Goal: Task Accomplishment & Management: Manage account settings

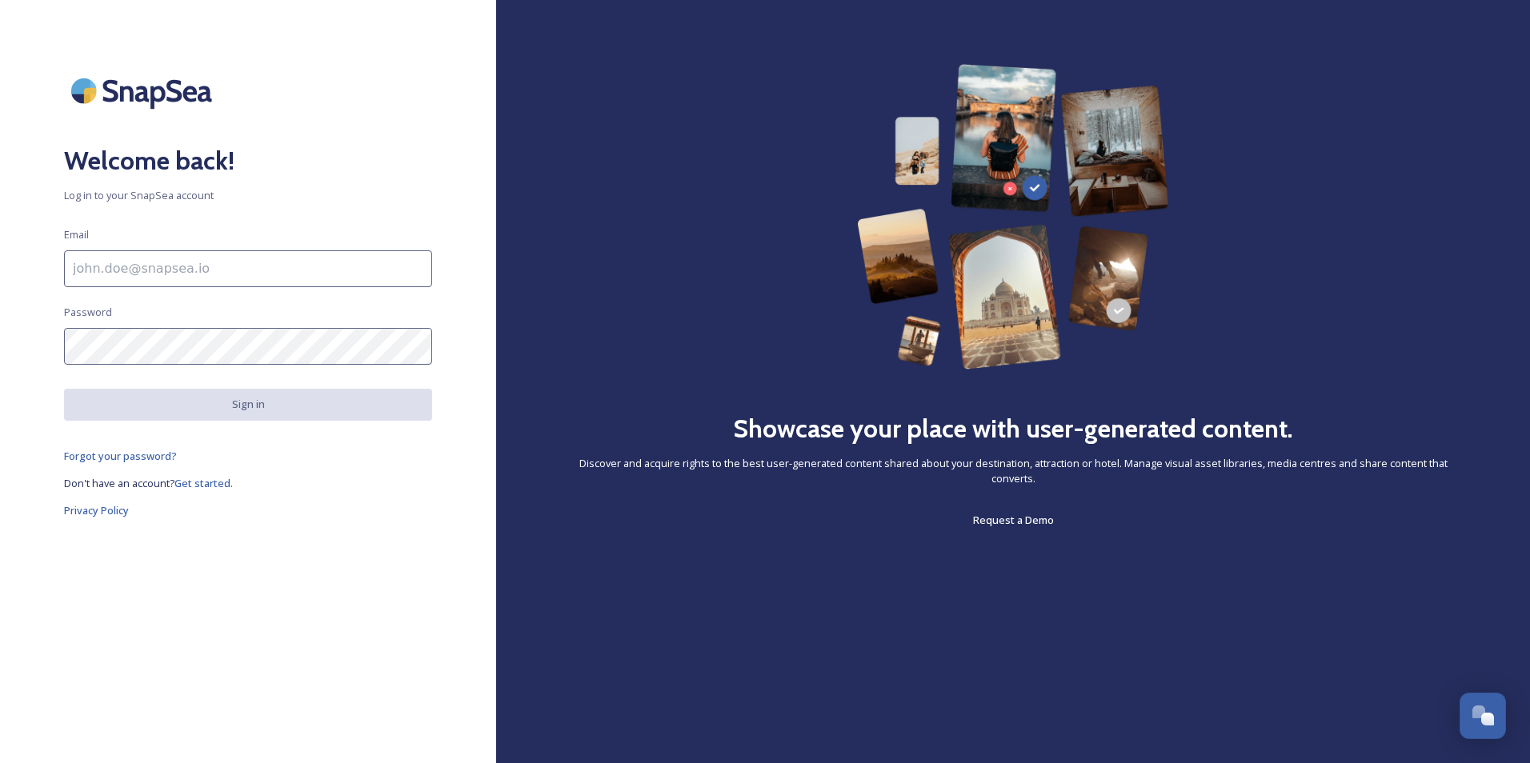
click at [208, 272] on input at bounding box center [248, 268] width 368 height 37
click at [233, 266] on input at bounding box center [248, 268] width 368 height 37
paste input "[EMAIL_ADDRESS][DOMAIN_NAME]"
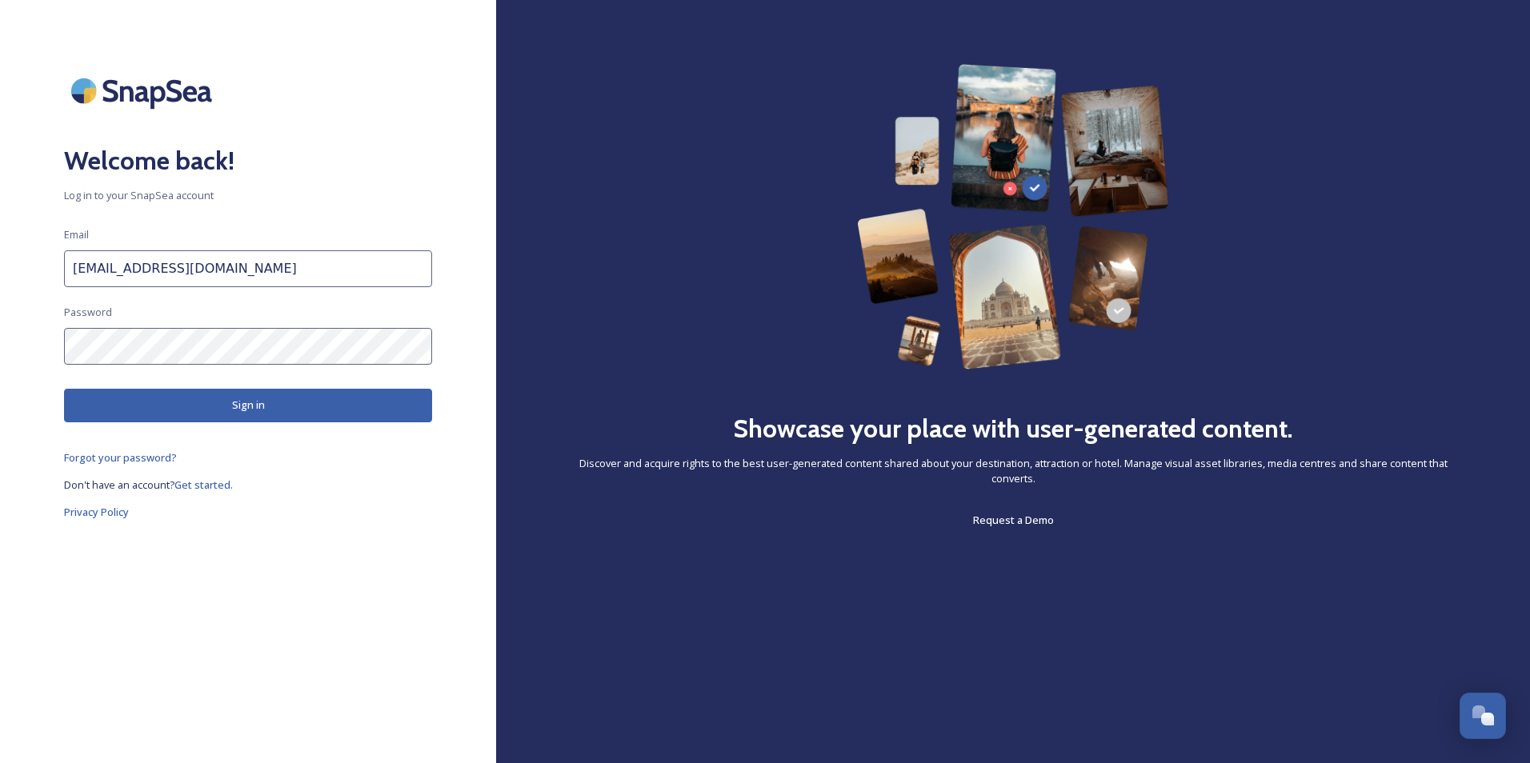
type input "[EMAIL_ADDRESS][DOMAIN_NAME]"
click at [39, 342] on div "Welcome back! Log in to your SnapSea account Email souckova@blue-style.cz Passw…" at bounding box center [248, 381] width 496 height 635
click at [380, 404] on button "Sign in" at bounding box center [248, 405] width 368 height 33
click at [154, 462] on span "Forgot your password?" at bounding box center [120, 459] width 113 height 14
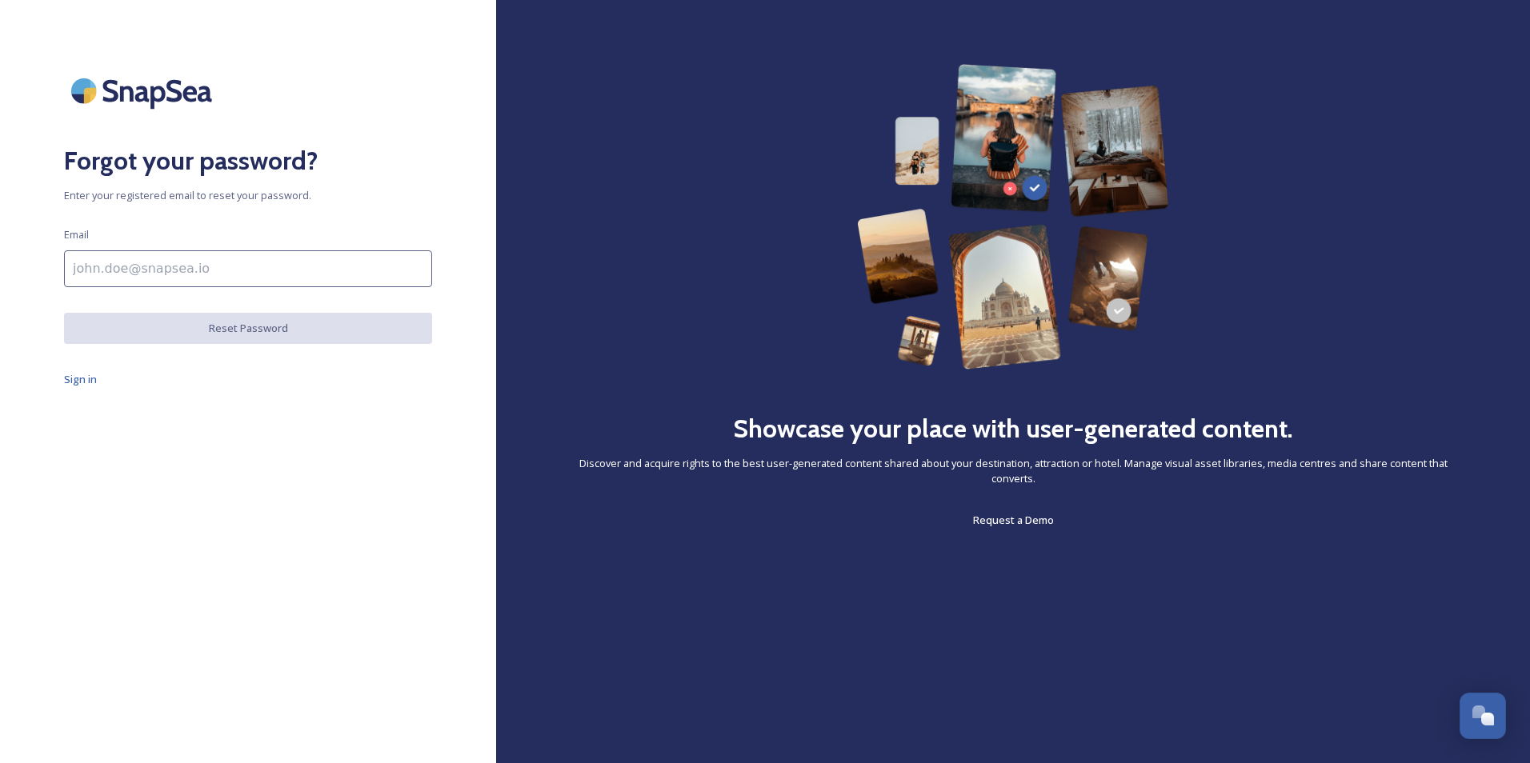
click at [118, 258] on input at bounding box center [248, 268] width 368 height 37
type input "[EMAIL_ADDRESS][DOMAIN_NAME]"
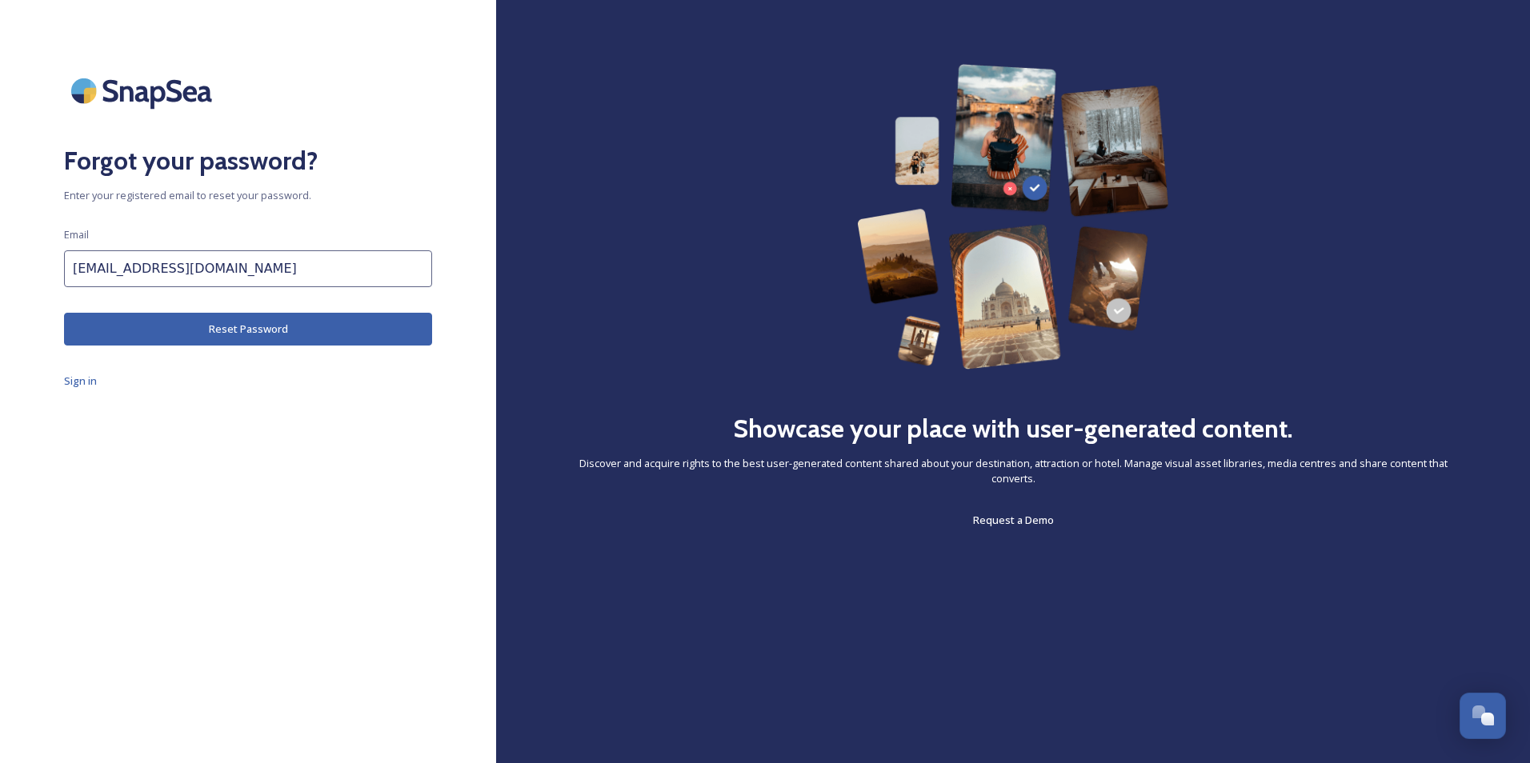
click at [232, 326] on button "Reset Password" at bounding box center [248, 329] width 368 height 33
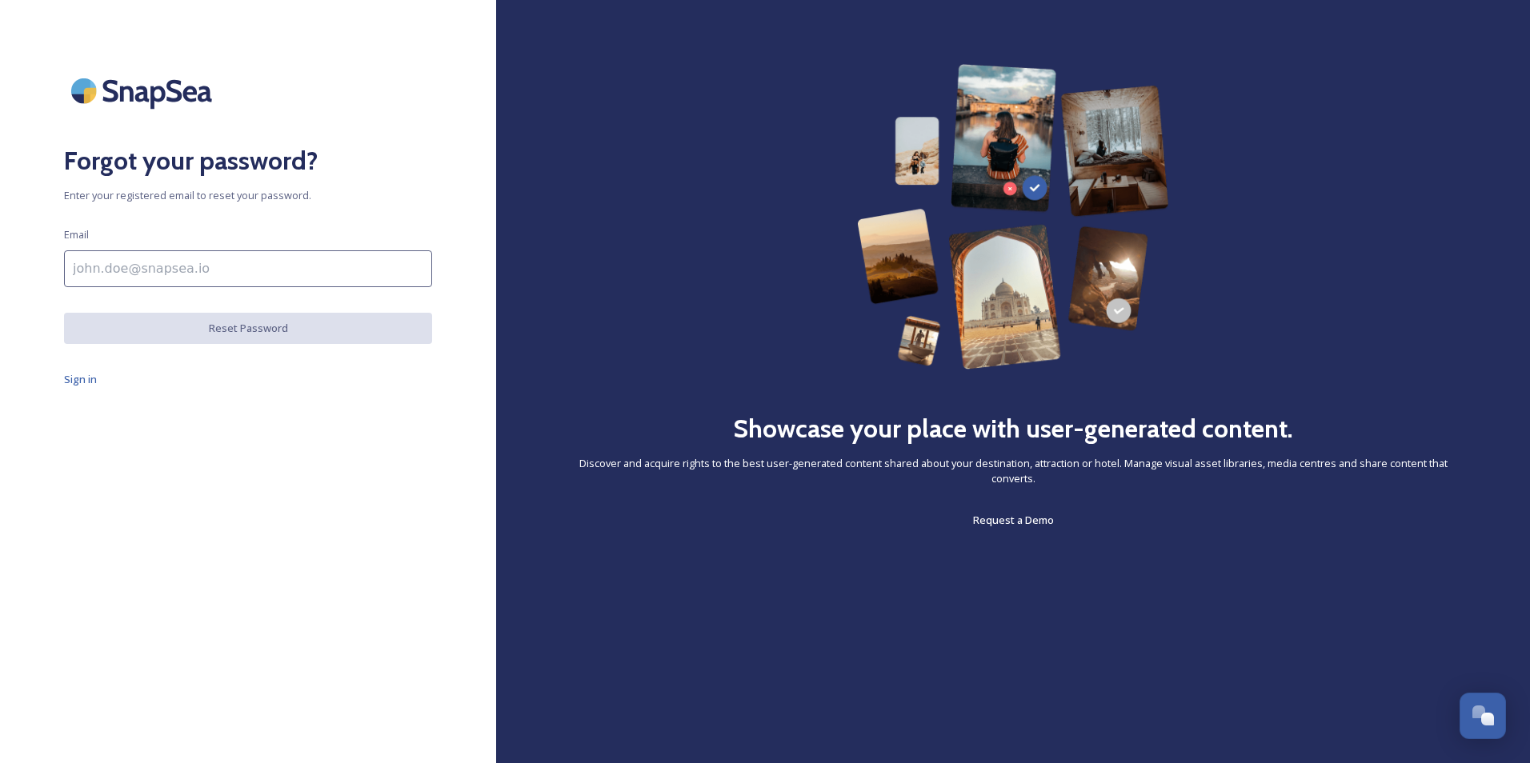
click at [120, 274] on input at bounding box center [248, 268] width 368 height 37
type input "[EMAIL_ADDRESS][DOMAIN_NAME]"
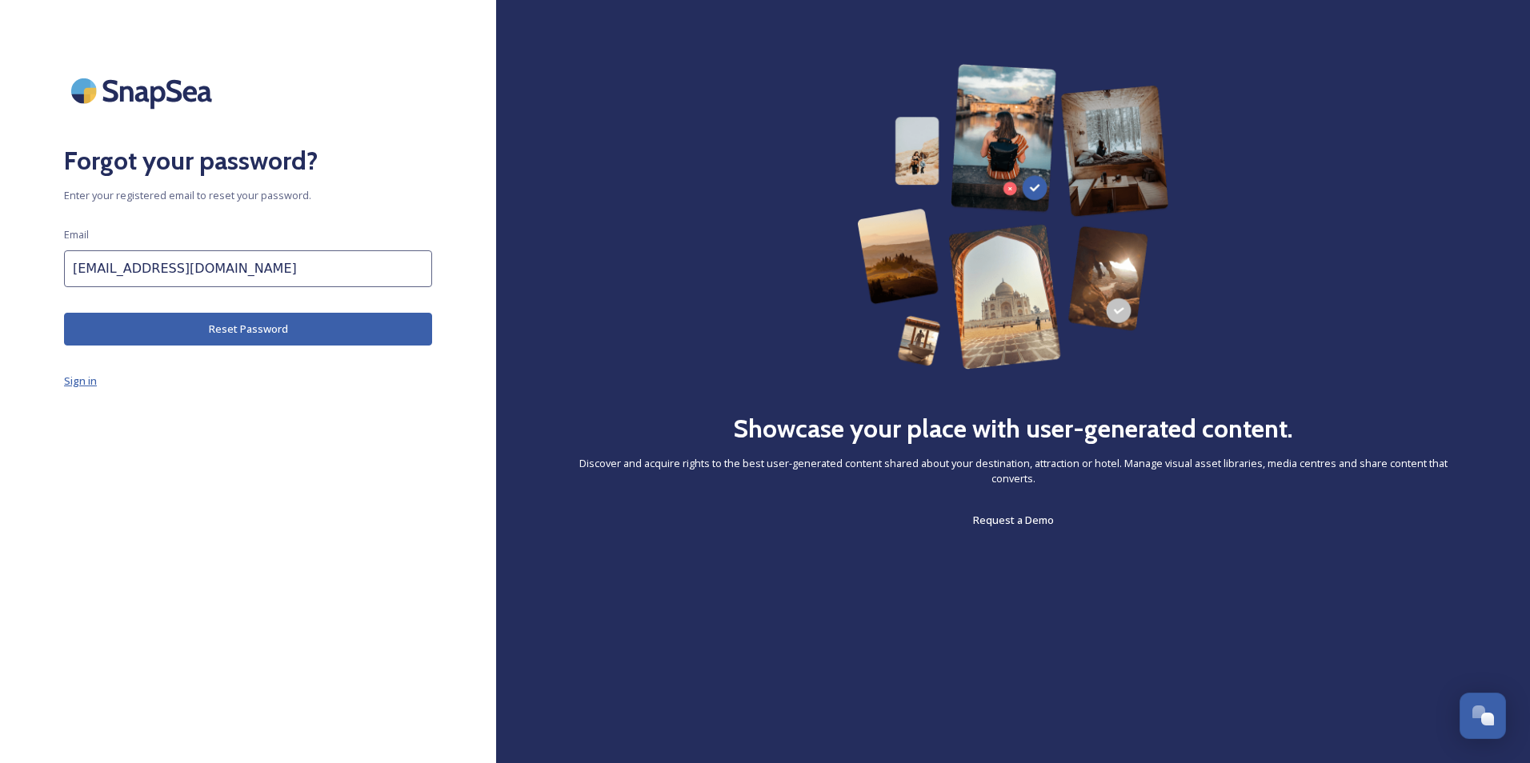
click at [93, 376] on span "Sign in" at bounding box center [80, 381] width 33 height 14
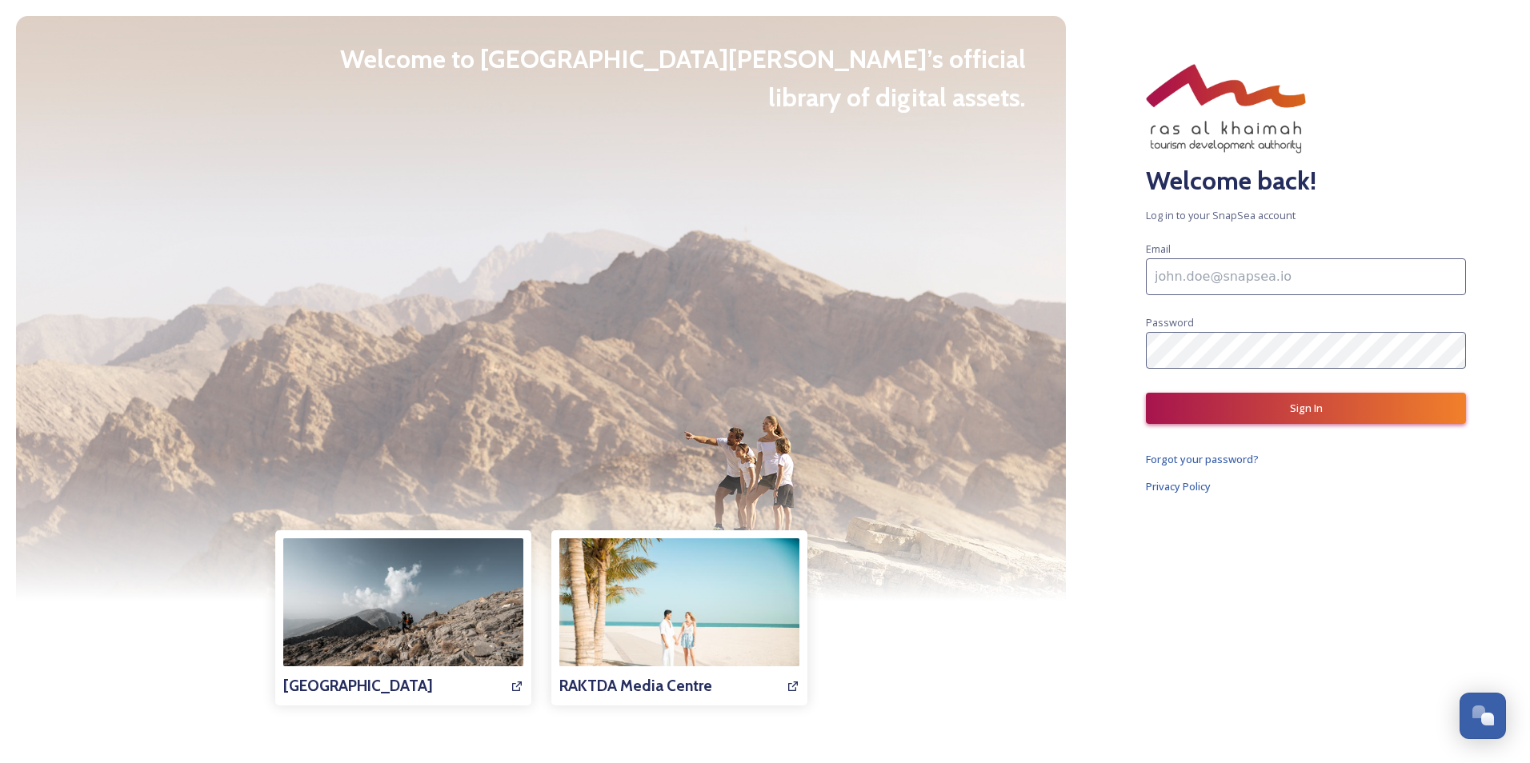
click at [1179, 281] on input at bounding box center [1306, 276] width 320 height 37
type input "[EMAIL_ADDRESS][DOMAIN_NAME]"
click at [1037, 353] on div "Welcome to [GEOGRAPHIC_DATA][PERSON_NAME]’s official library of digital assets.…" at bounding box center [765, 381] width 1530 height 763
click at [1271, 416] on button "Sign In" at bounding box center [1306, 408] width 320 height 31
